Goal: Task Accomplishment & Management: Use online tool/utility

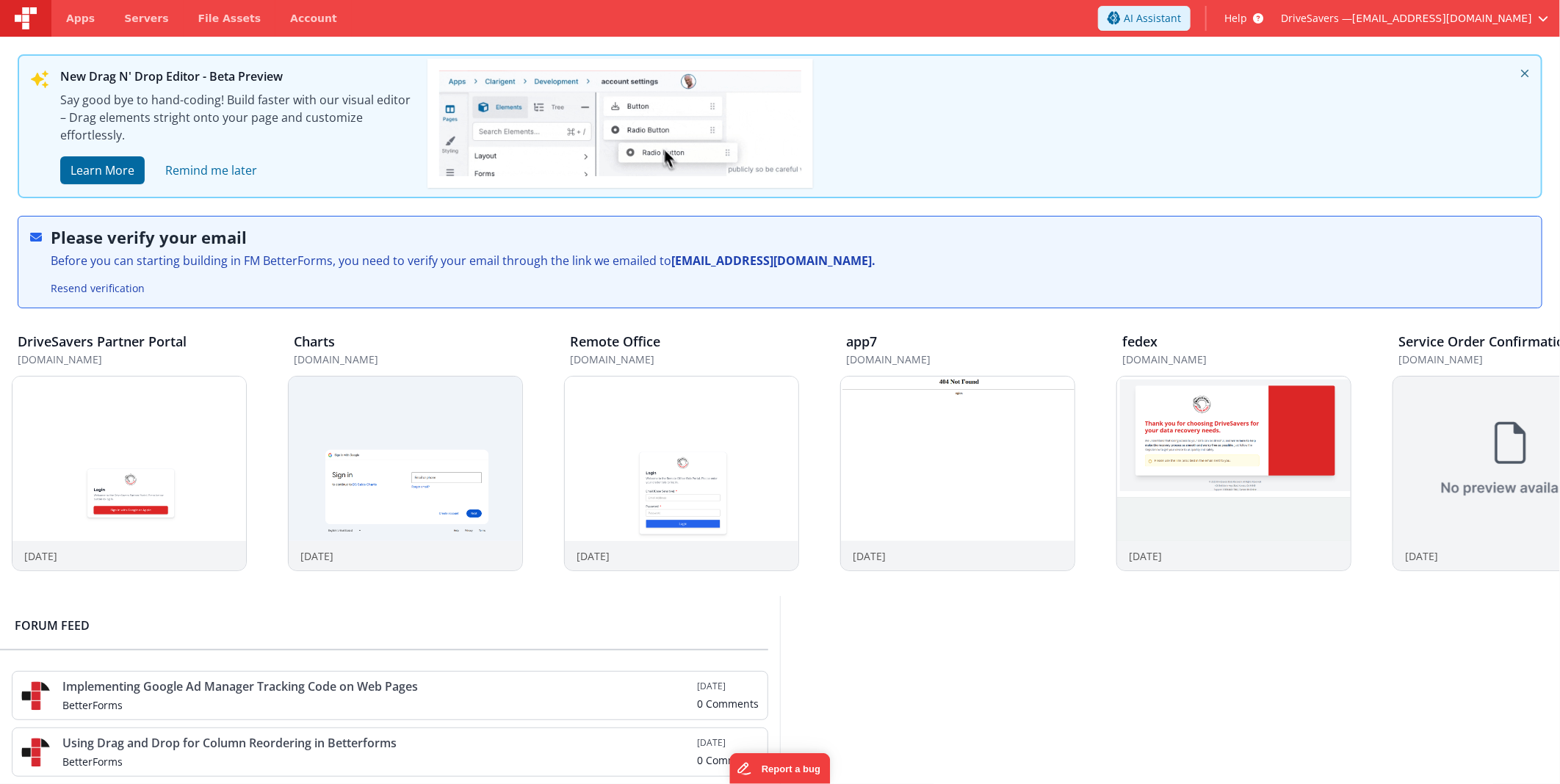
click at [1520, 69] on icon "close" at bounding box center [1524, 74] width 32 height 35
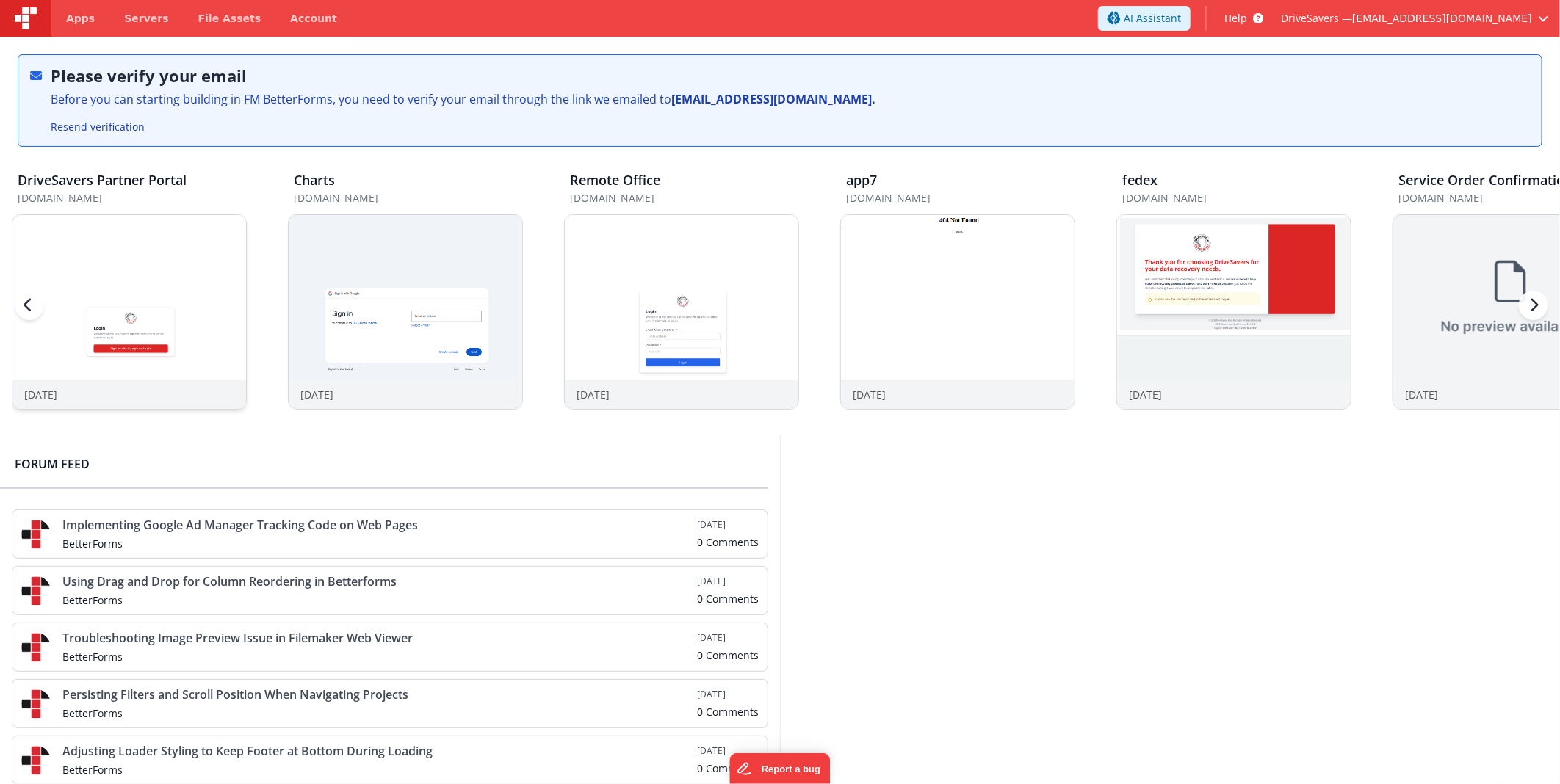
click at [171, 266] on img at bounding box center [129, 332] width 234 height 234
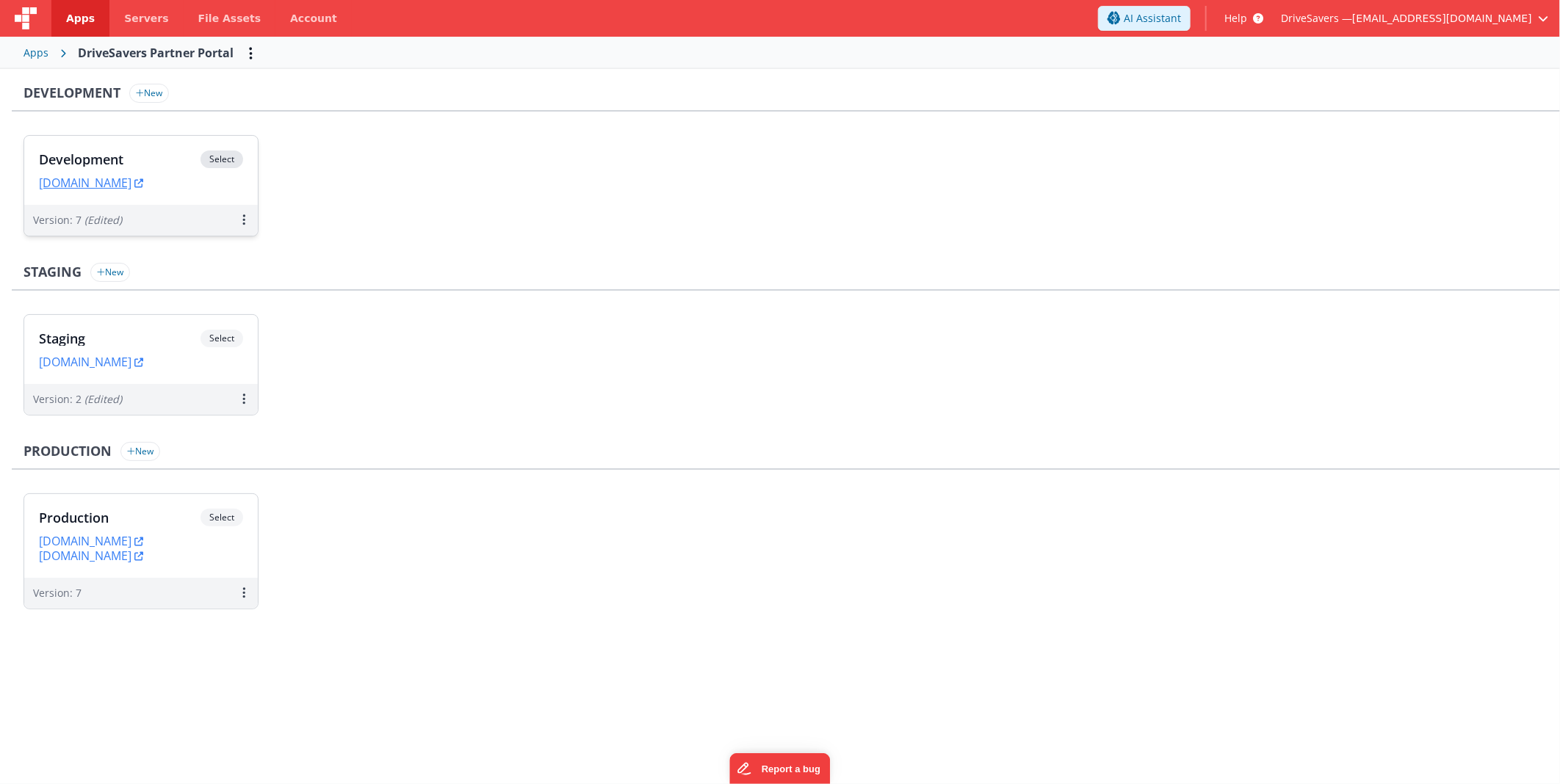
click at [163, 154] on h3 "Development" at bounding box center [119, 159] width 162 height 15
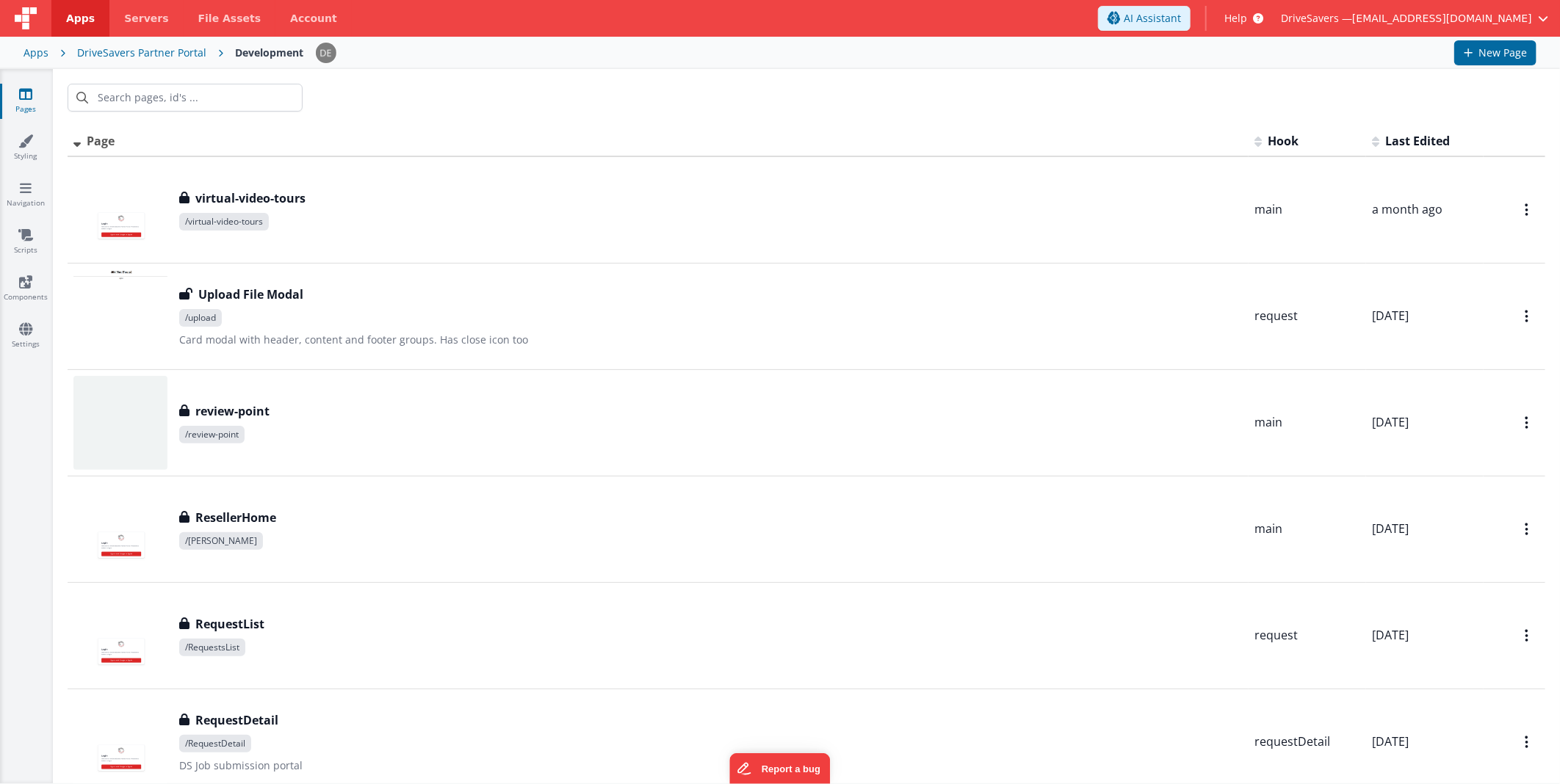
click at [875, 93] on div at bounding box center [805, 97] width 1507 height 57
type input "acc"
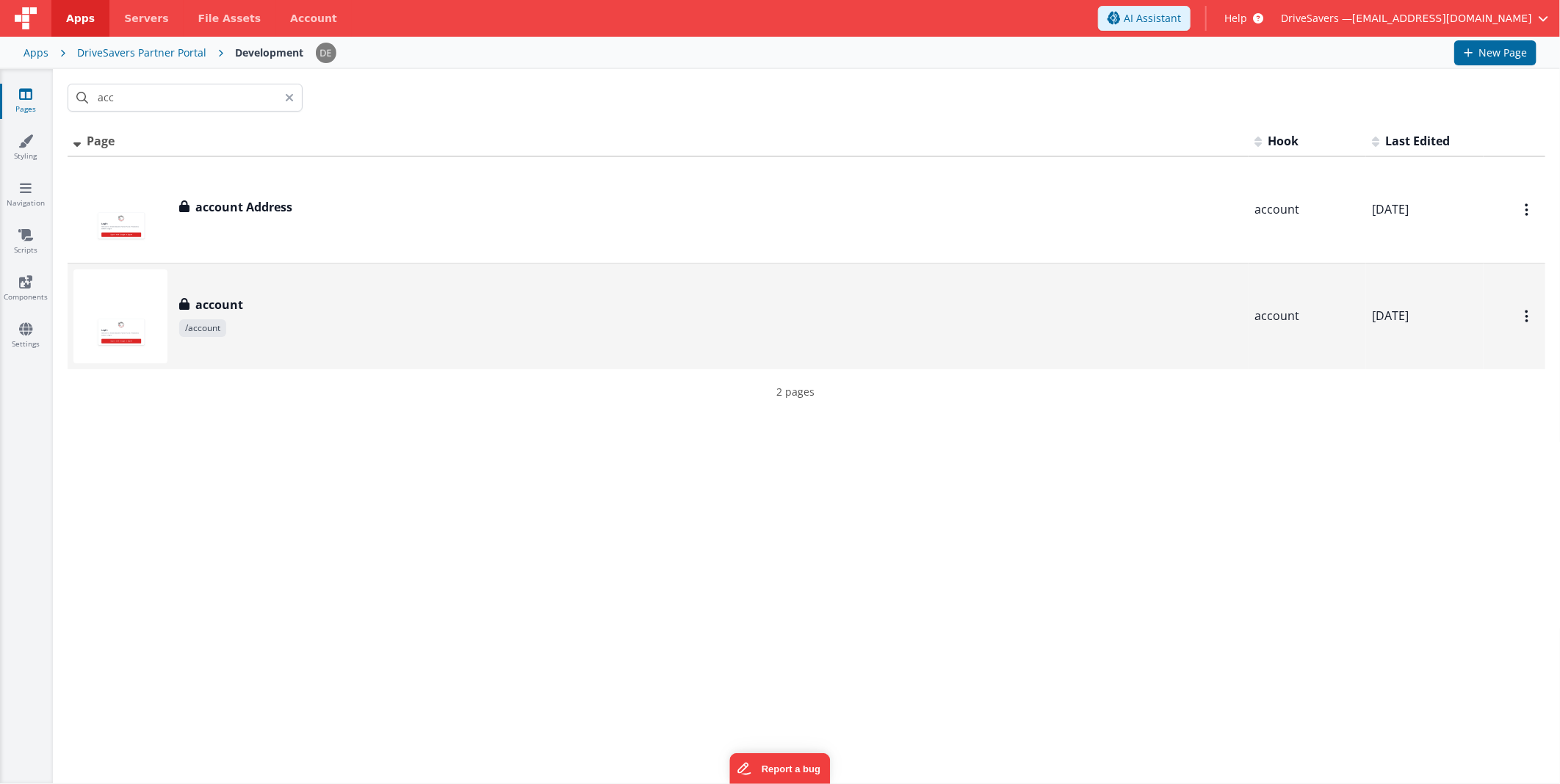
click at [292, 306] on div "account" at bounding box center [711, 304] width 1064 height 18
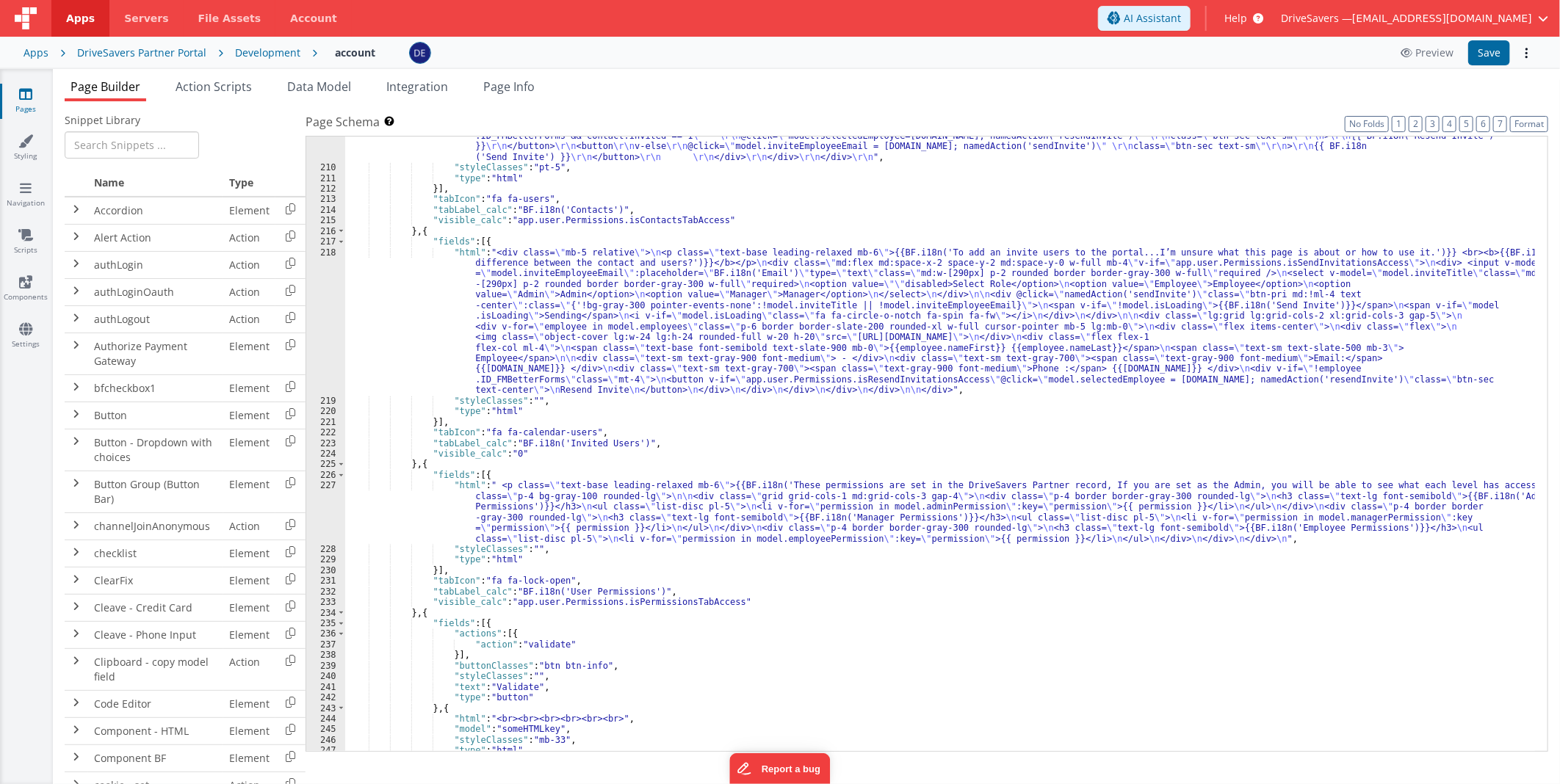
scroll to position [2375, 0]
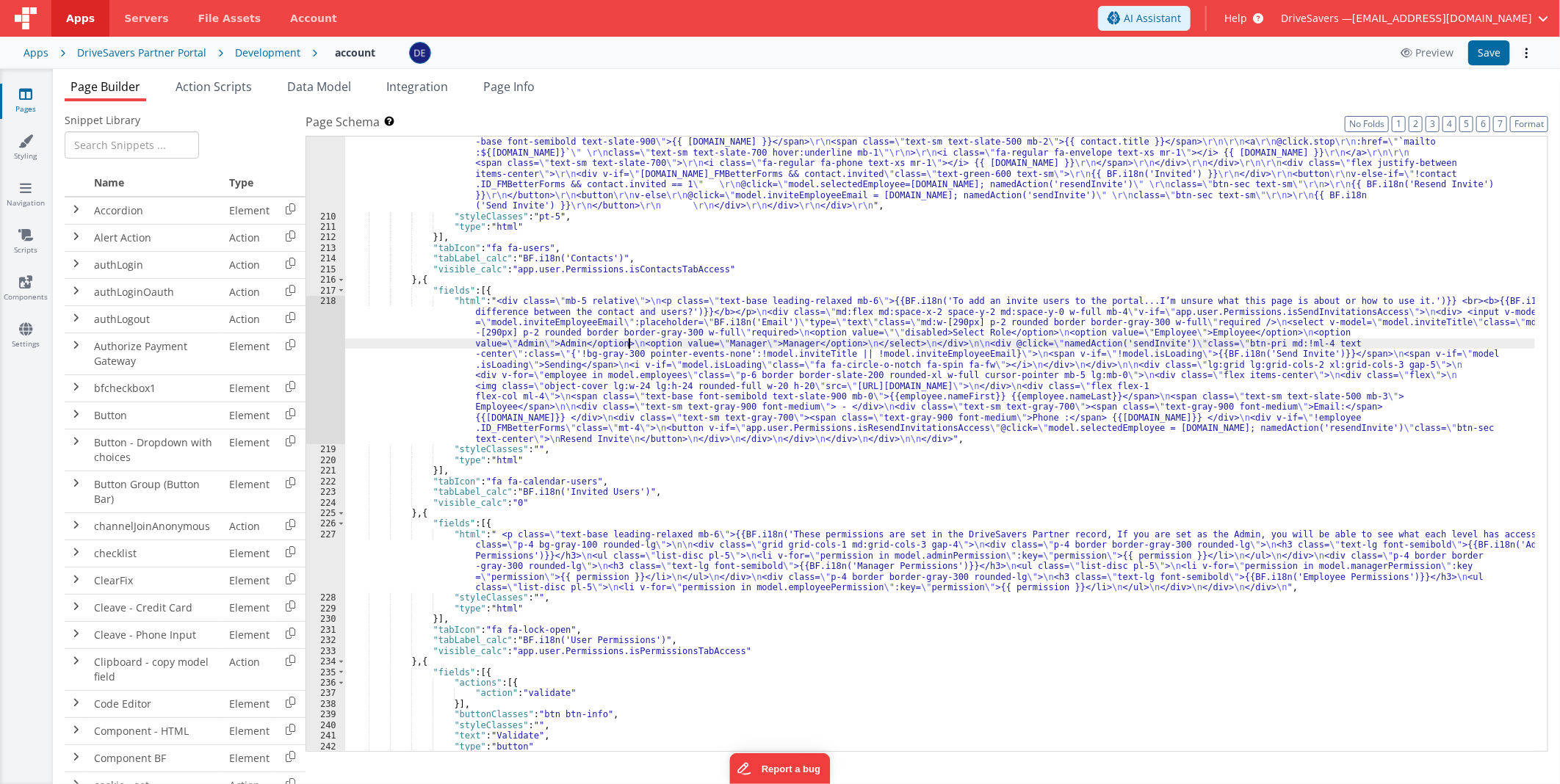
click at [630, 339] on div ""html" : "<div class= \" grid gap-5 sm:grid-cols-1 md:grid-cols-2 xl:grid-cols-…" at bounding box center [939, 471] width 1190 height 732
click at [321, 349] on div "218" at bounding box center [326, 369] width 39 height 148
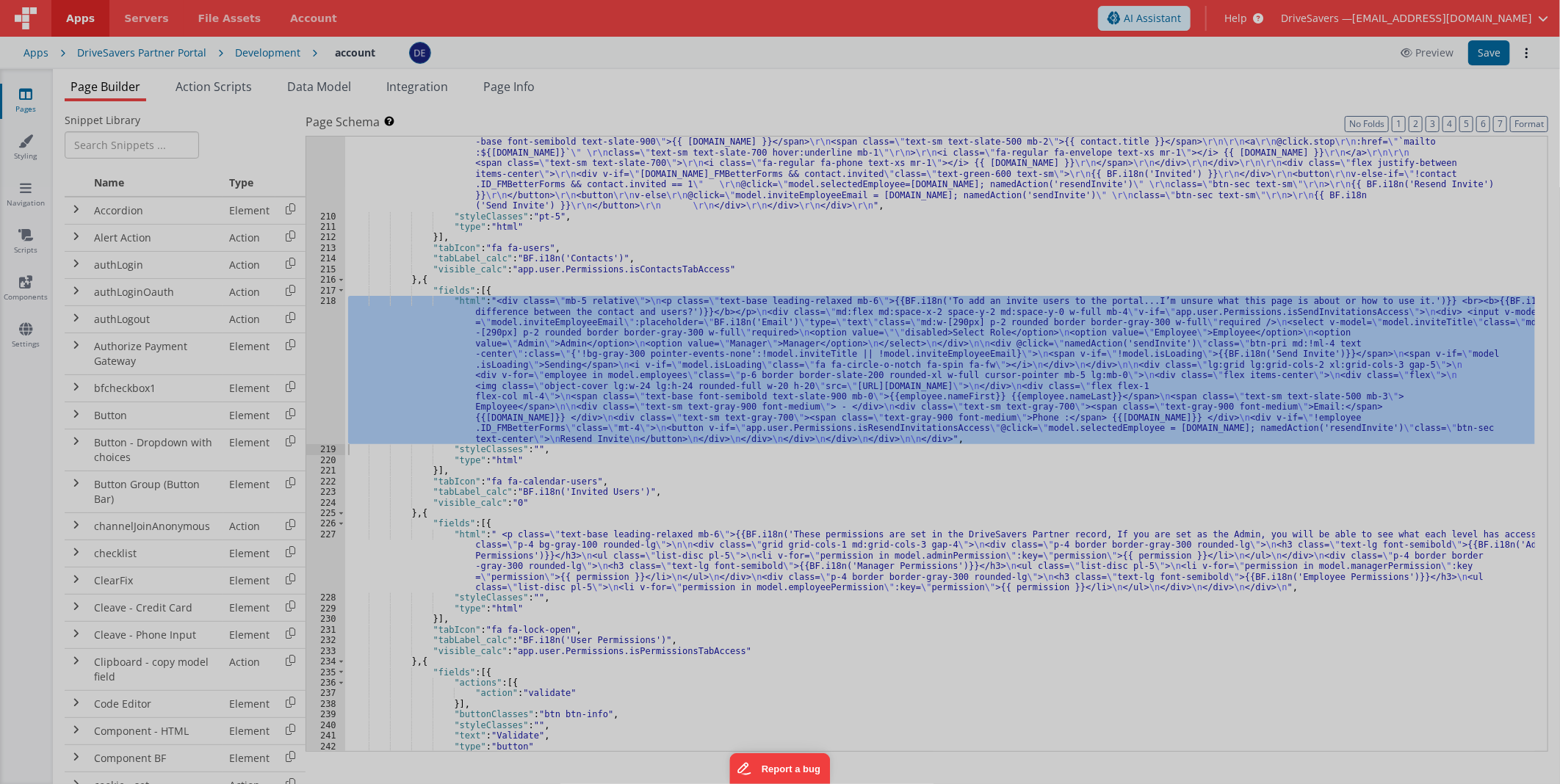
click at [321, 349] on section at bounding box center [780, 189] width 1528 height 392
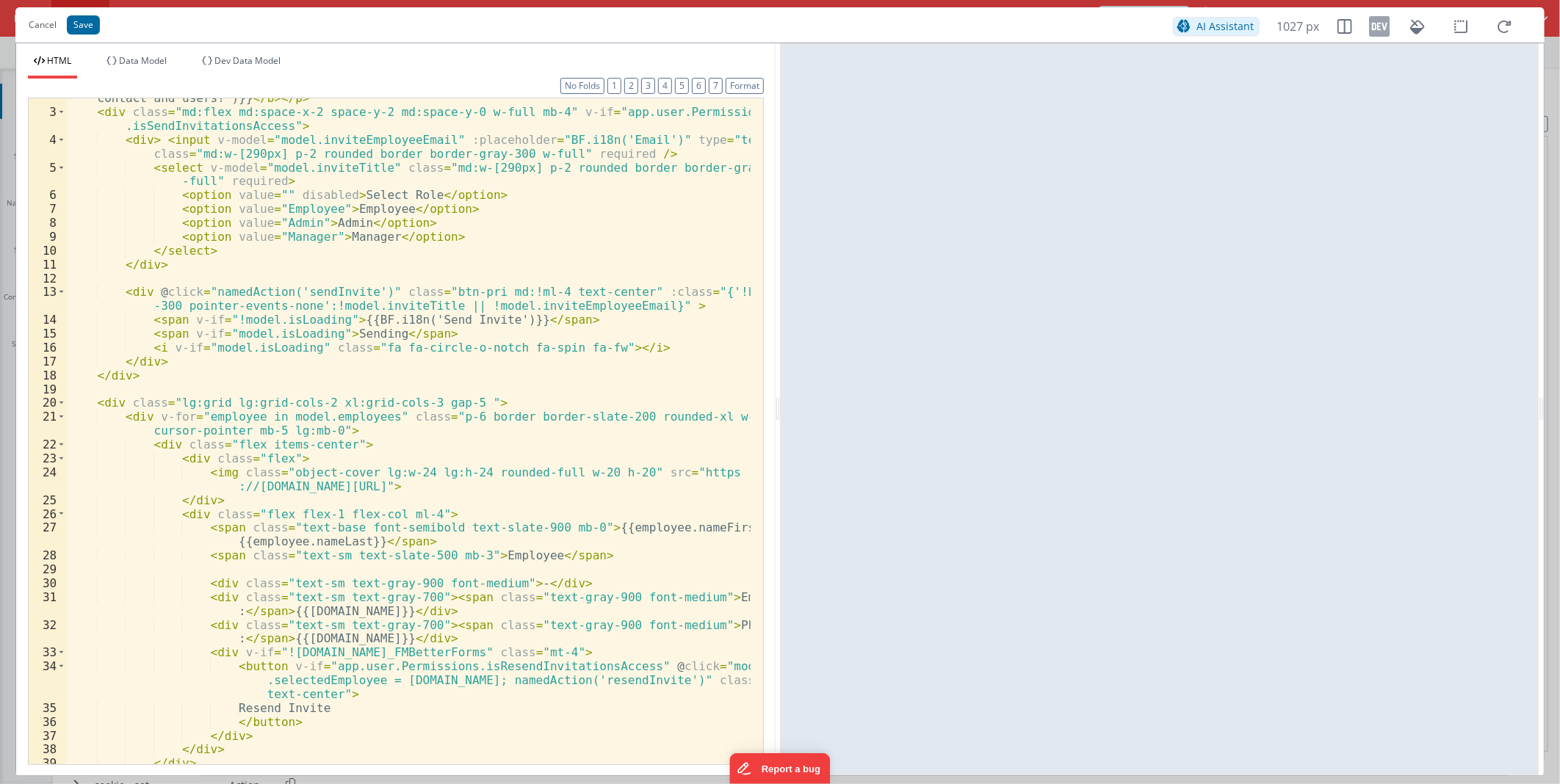
scroll to position [111, 0]
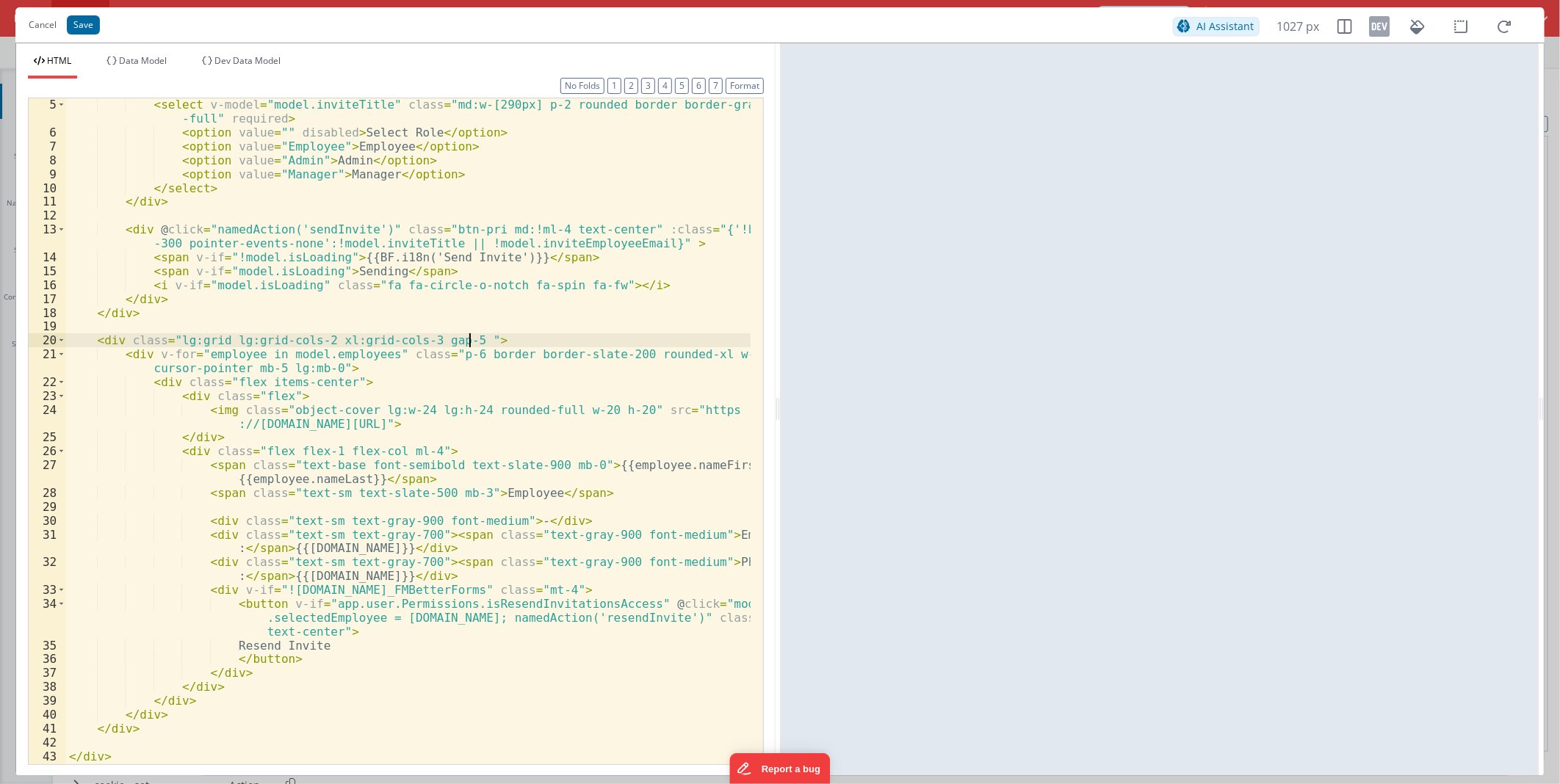
click at [481, 335] on div "< select v-model = "model.inviteTitle" class = "md:w-[290px] p-2 rounded border…" at bounding box center [408, 452] width 685 height 707
click at [54, 24] on button "Cancel" at bounding box center [42, 24] width 43 height 20
